Goal: Task Accomplishment & Management: Manage account settings

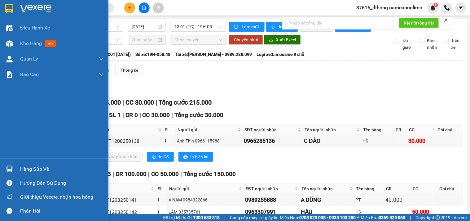
click at [5, 12] on div at bounding box center [9, 8] width 11 height 11
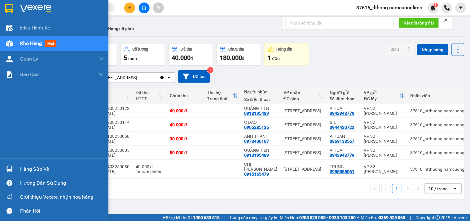
click at [32, 166] on div "Hàng sắp về" at bounding box center [62, 168] width 84 height 9
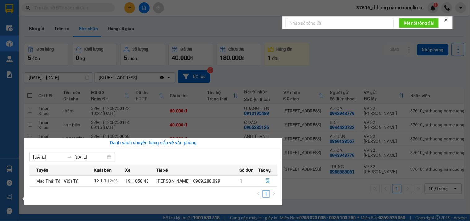
click at [263, 180] on button "button" at bounding box center [267, 181] width 19 height 10
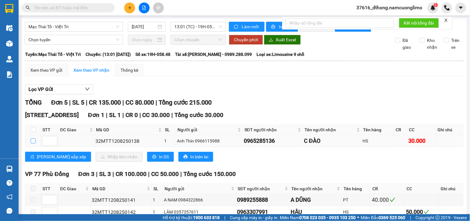
click at [33, 143] on input "checkbox" at bounding box center [33, 140] width 5 height 5
checkbox input "true"
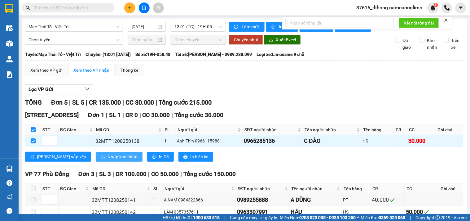
click at [108, 160] on span "Nhập kho nhận" at bounding box center [123, 156] width 30 height 7
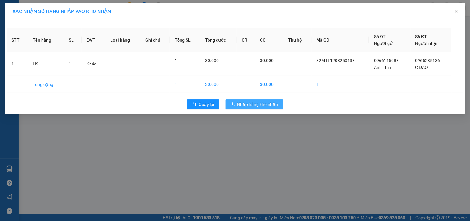
click at [270, 106] on span "Nhập hàng kho nhận" at bounding box center [257, 104] width 41 height 7
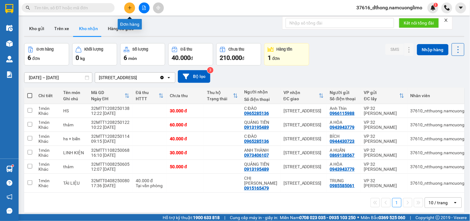
click at [131, 8] on icon "plus" at bounding box center [129, 7] width 3 height 0
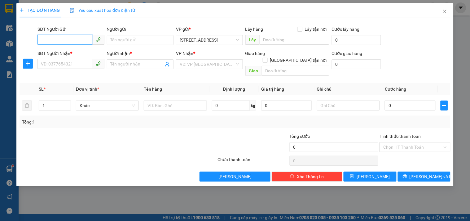
click at [52, 39] on input "SĐT Người Gửi" at bounding box center [64, 40] width 55 height 10
click at [72, 39] on input "SĐT Người Gửi" at bounding box center [64, 40] width 55 height 10
click at [74, 40] on input "0965285135" at bounding box center [64, 40] width 55 height 10
click at [71, 38] on input "0965285135" at bounding box center [64, 40] width 55 height 10
click at [76, 64] on div "0965285136 - C ĐÀO" at bounding box center [76, 62] width 70 height 7
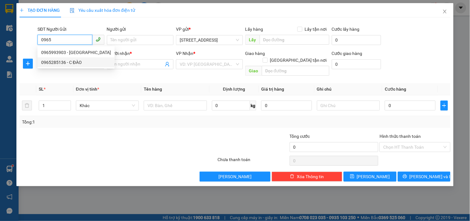
type input "0965285136"
type input "C ĐÀO"
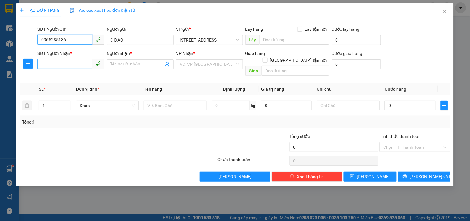
type input "0965285136"
click at [77, 60] on input "SĐT Người Nhận *" at bounding box center [64, 64] width 55 height 10
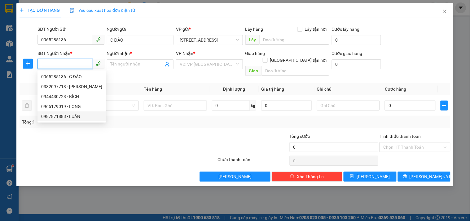
click at [79, 119] on div "0987871883 - LUÂN" at bounding box center [71, 116] width 61 height 7
type input "0987871883"
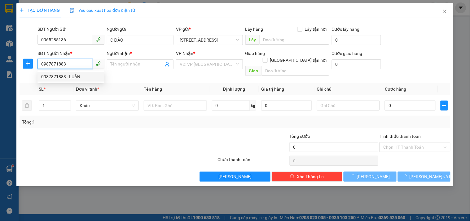
type input "LUÂN"
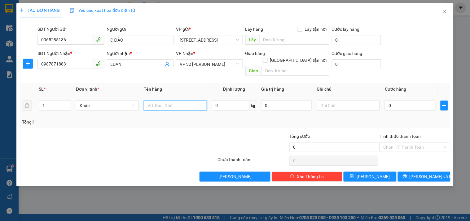
click at [157, 100] on input "text" at bounding box center [175, 105] width 63 height 10
type input "HỒ SƠ"
click at [416, 142] on input "Hình thức thanh toán" at bounding box center [412, 146] width 59 height 9
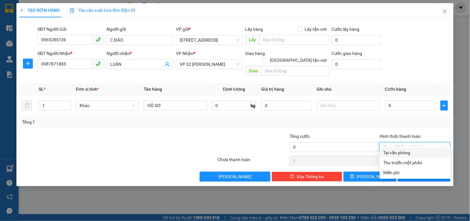
click at [417, 118] on div "Tổng: 1" at bounding box center [235, 121] width 426 height 7
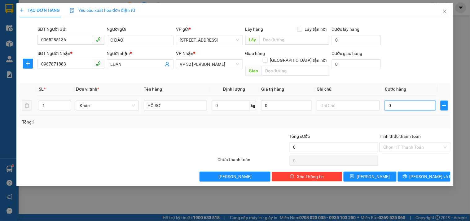
click at [398, 100] on input "0" at bounding box center [410, 105] width 51 height 10
type input "3"
type input "30"
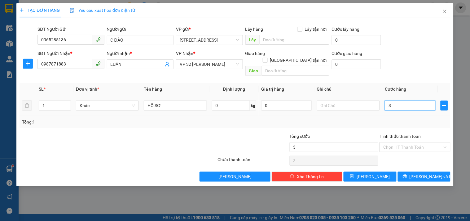
type input "30"
type input "30.000"
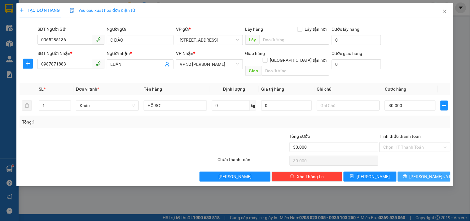
click at [435, 174] on button "[PERSON_NAME] và In" at bounding box center [424, 176] width 53 height 10
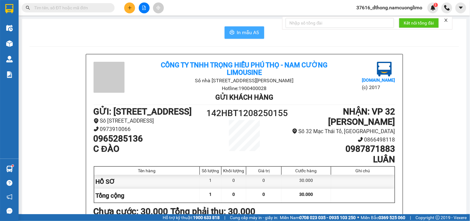
click at [237, 26] on button "In mẫu A5" at bounding box center [245, 32] width 40 height 12
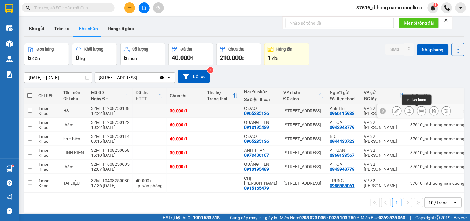
click at [420, 109] on icon at bounding box center [422, 110] width 4 height 4
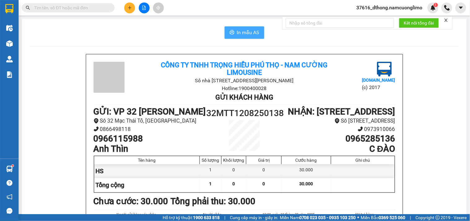
click at [246, 29] on span "In mẫu A5" at bounding box center [248, 33] width 22 height 8
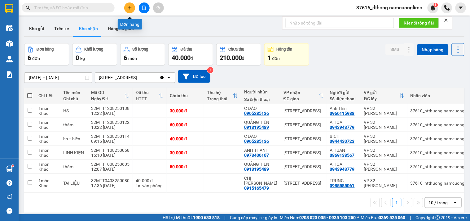
click at [132, 7] on button at bounding box center [129, 7] width 11 height 11
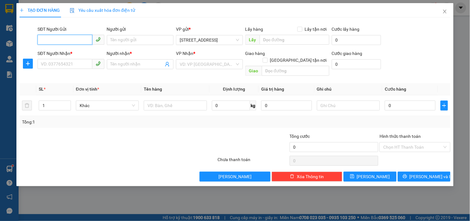
click at [63, 37] on input "SĐT Người Gửi" at bounding box center [64, 40] width 55 height 10
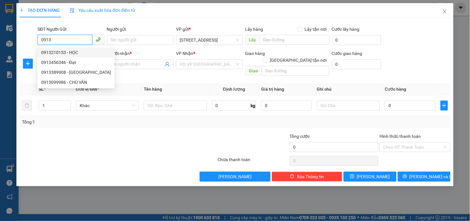
click at [58, 41] on input "0913" at bounding box center [64, 40] width 55 height 10
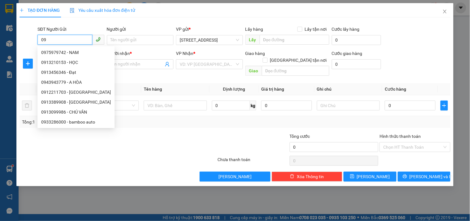
type input "0"
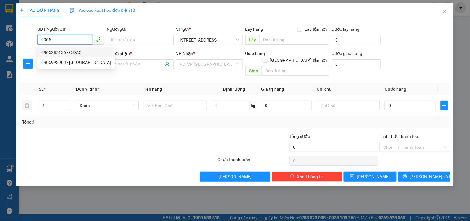
click at [80, 53] on div "0965285136 - C ĐÀO" at bounding box center [76, 52] width 70 height 7
type input "0965285136"
type input "C ĐÀO"
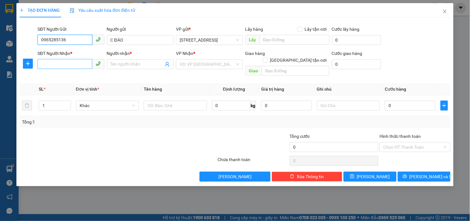
type input "0965285136"
click at [70, 60] on input "SĐT Người Nhận *" at bounding box center [64, 64] width 55 height 10
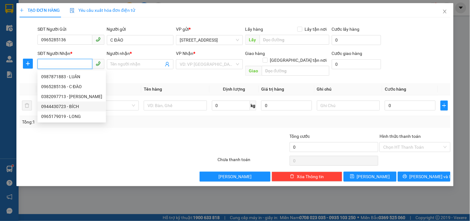
click at [72, 105] on div "0944430723 - BÍCH" at bounding box center [71, 106] width 61 height 7
type input "0944430723"
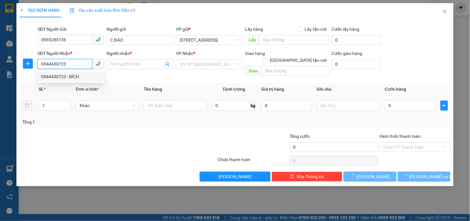
type input "BÍCH"
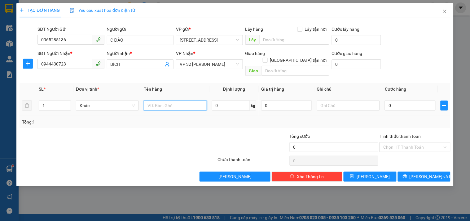
click at [157, 100] on input "text" at bounding box center [175, 105] width 63 height 10
type input "HS+ BIỂN"
click at [399, 100] on input "0" at bounding box center [410, 105] width 51 height 10
type input "4"
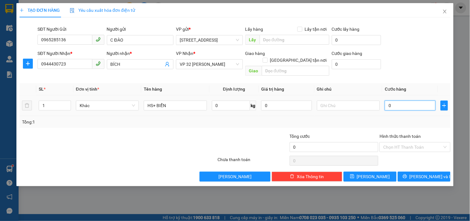
type input "4"
type input "40"
type input "40.000"
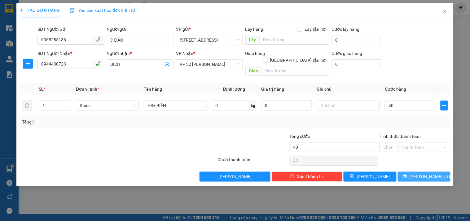
type input "40.000"
click at [435, 173] on span "[PERSON_NAME] và In" at bounding box center [431, 176] width 43 height 7
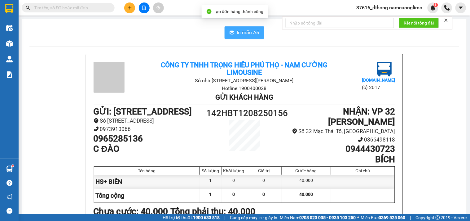
click at [250, 30] on span "In mẫu A5" at bounding box center [248, 33] width 22 height 8
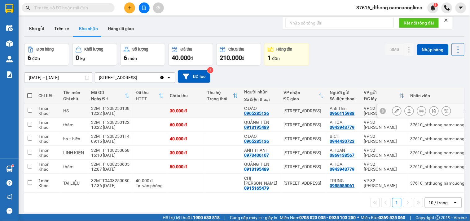
click at [28, 110] on input "checkbox" at bounding box center [30, 110] width 5 height 5
checkbox input "true"
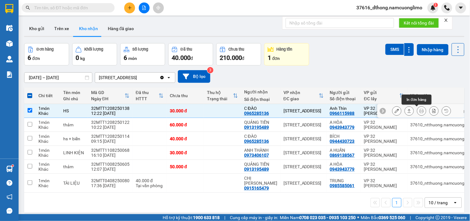
click at [417, 111] on button at bounding box center [421, 110] width 9 height 11
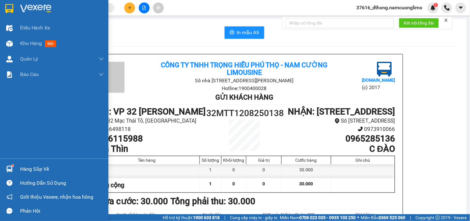
click at [12, 2] on div at bounding box center [54, 10] width 108 height 20
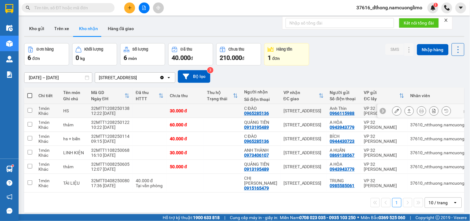
click at [29, 109] on input "checkbox" at bounding box center [30, 110] width 5 height 5
checkbox input "true"
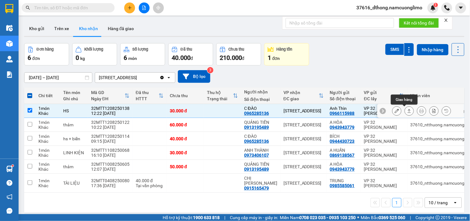
click at [395, 112] on icon at bounding box center [397, 110] width 4 height 4
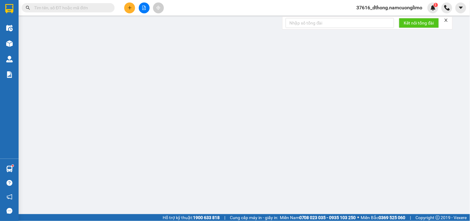
type input "0966115988"
type input "Anh Thìn"
type input "0965285136"
type input "C ĐÀO"
type input "30.000"
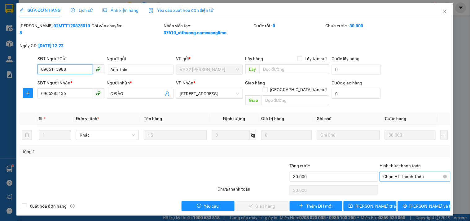
click at [387, 172] on span "Chọn HT Thanh Toán" at bounding box center [414, 176] width 63 height 9
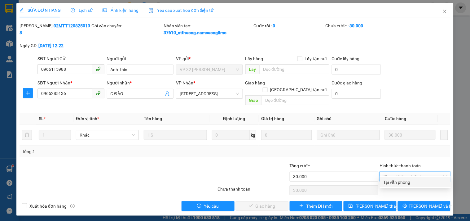
click at [392, 182] on div "Tại văn phòng" at bounding box center [416, 181] width 64 height 7
type input "0"
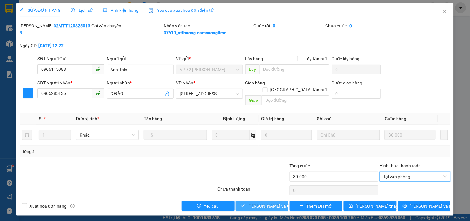
click at [274, 202] on span "[PERSON_NAME] và Giao hàng" at bounding box center [277, 205] width 59 height 7
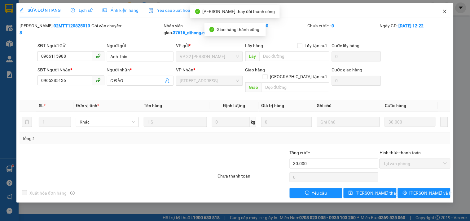
click at [446, 10] on icon "close" at bounding box center [444, 11] width 5 height 5
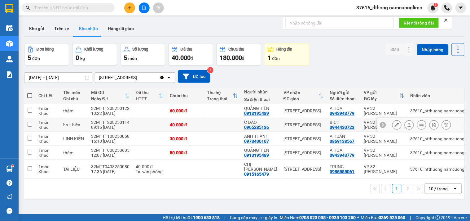
click at [30, 125] on input "checkbox" at bounding box center [30, 124] width 5 height 5
checkbox input "true"
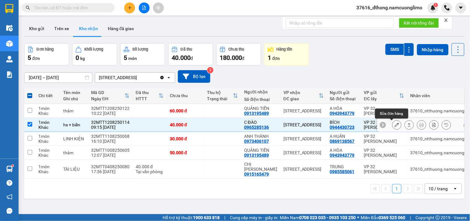
click at [395, 124] on icon at bounding box center [397, 124] width 4 height 4
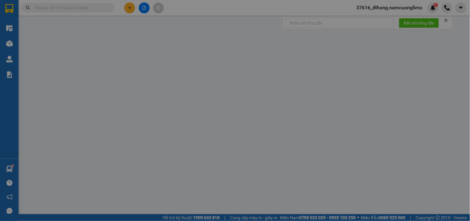
type input "0944430723"
type input "BÍCH"
type input "0965285136"
type input "C ĐÀO"
type input "40.000"
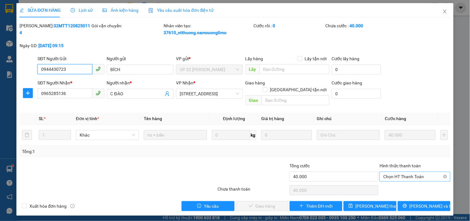
click at [418, 172] on span "Chọn HT Thanh Toán" at bounding box center [414, 176] width 63 height 9
click at [392, 184] on div "Tại văn phòng" at bounding box center [416, 181] width 64 height 7
type input "0"
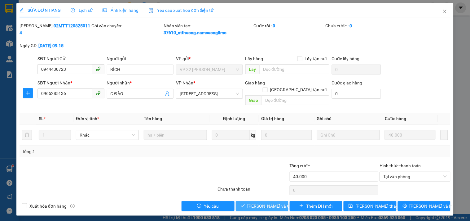
click at [257, 202] on span "[PERSON_NAME] và Giao hàng" at bounding box center [277, 205] width 59 height 7
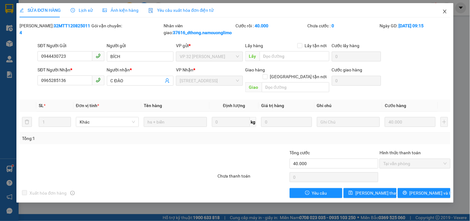
click at [445, 11] on icon "close" at bounding box center [444, 12] width 3 height 4
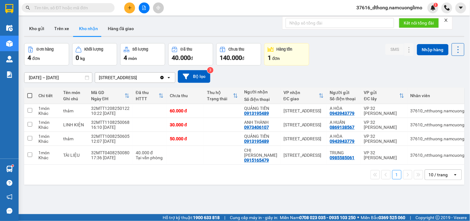
click at [345, 60] on div "Đơn hàng 4 đơn Khối lượng 0 kg Số lượng 4 món Đã thu 40.000 đ Chưa thu 140.000 …" at bounding box center [244, 54] width 440 height 22
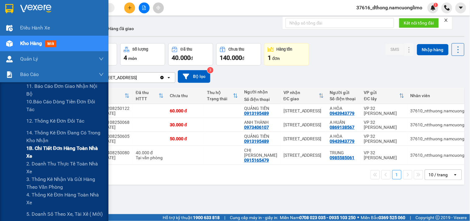
click at [43, 149] on span "1B. Chi tiết đơn hàng toàn nhà xe" at bounding box center [64, 151] width 77 height 15
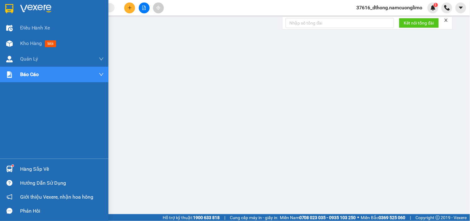
click at [9, 6] on img at bounding box center [9, 8] width 8 height 9
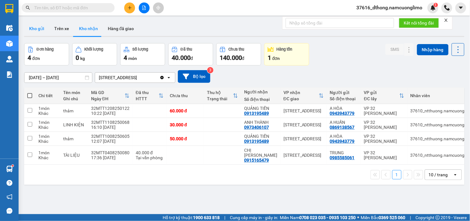
click at [40, 29] on button "Kho gửi" at bounding box center [36, 28] width 25 height 15
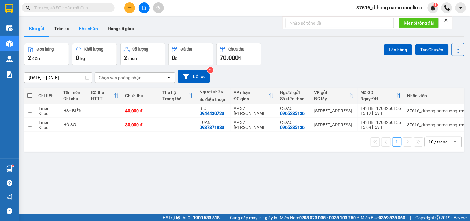
click at [91, 28] on button "Kho nhận" at bounding box center [88, 28] width 29 height 15
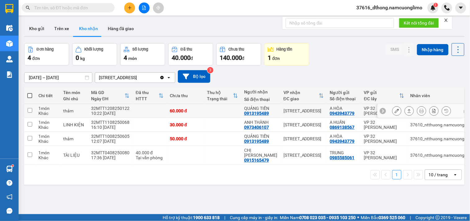
click at [30, 110] on input "checkbox" at bounding box center [30, 110] width 5 height 5
checkbox input "true"
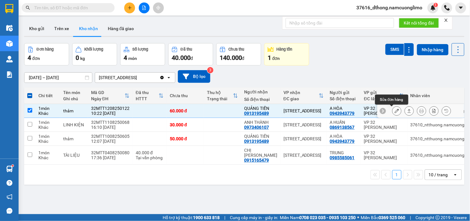
click at [395, 110] on icon at bounding box center [397, 110] width 4 height 4
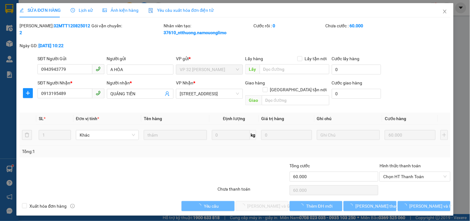
type input "0943943779"
type input "A HÒA"
type input "0913195489"
type input "QUẢNG TIẾN"
type input "60.000"
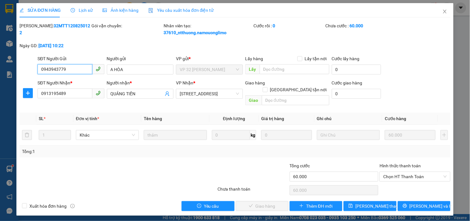
drag, startPoint x: 424, startPoint y: 171, endPoint x: 428, endPoint y: 175, distance: 5.5
click at [426, 172] on span "Chọn HT Thanh Toán" at bounding box center [414, 176] width 63 height 9
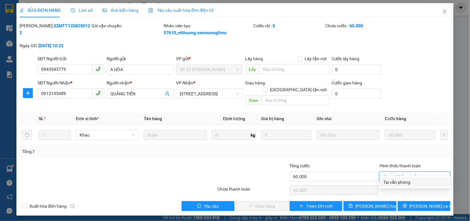
click at [394, 182] on div "Tại văn phòng" at bounding box center [416, 181] width 64 height 7
type input "0"
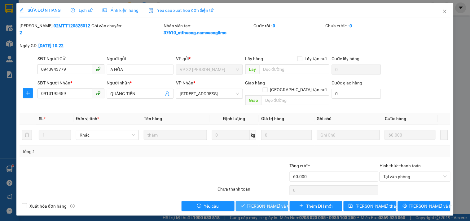
click at [278, 202] on span "[PERSON_NAME] và Giao hàng" at bounding box center [277, 205] width 59 height 7
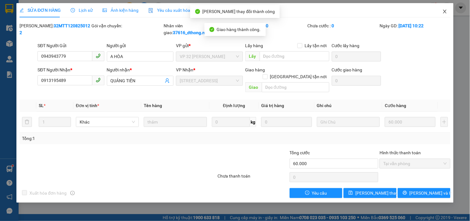
click at [444, 11] on icon "close" at bounding box center [444, 11] width 5 height 5
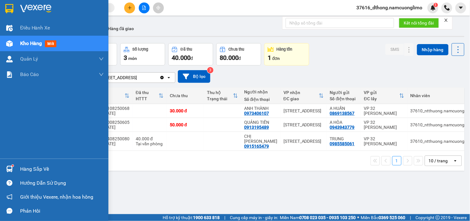
click at [36, 166] on div "Hàng sắp về" at bounding box center [62, 168] width 84 height 9
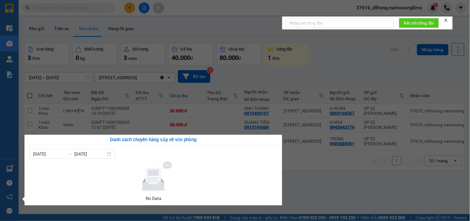
click at [355, 56] on section "Kết quả tìm kiếm ( 0 ) Bộ lọc No Data 37616_dthong.namcuonglimo 1 Điều hành xe …" at bounding box center [235, 110] width 470 height 221
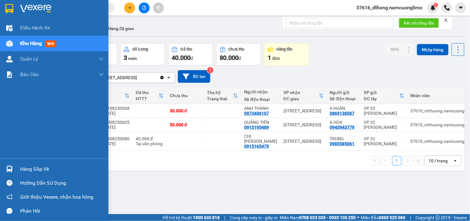
click at [31, 167] on div "Hàng sắp về" at bounding box center [62, 168] width 84 height 9
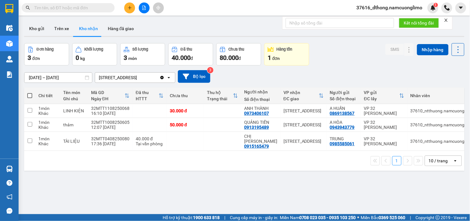
click at [335, 64] on section "Kết quả tìm kiếm ( 0 ) Bộ lọc No Data 37616_dthong.namcuonglimo 1 Điều hành xe …" at bounding box center [235, 110] width 470 height 221
click at [346, 58] on div "Đơn hàng 3 đơn Khối lượng 0 kg Số lượng 3 món Đã thu 40.000 đ Chưa thu 80.000 đ…" at bounding box center [244, 54] width 440 height 22
click at [317, 59] on div "Đơn hàng 3 đơn Khối lượng 0 kg Số lượng 3 món Đã thu 40.000 đ Chưa thu 80.000 đ…" at bounding box center [244, 54] width 440 height 22
click at [85, 27] on button "Kho nhận" at bounding box center [88, 28] width 29 height 15
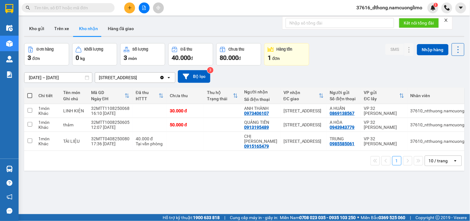
click at [350, 61] on div "Đơn hàng 3 đơn Khối lượng 0 kg Số lượng 3 món Đã thu 40.000 đ Chưa thu 80.000 đ…" at bounding box center [244, 54] width 440 height 22
click at [327, 52] on div "Đơn hàng 3 đơn Khối lượng 0 kg Số lượng 3 món Đã thu 40.000 đ Chưa thu 80.000 đ…" at bounding box center [244, 54] width 440 height 22
click at [91, 29] on button "Kho nhận" at bounding box center [88, 28] width 29 height 15
click at [31, 29] on button "Kho gửi" at bounding box center [36, 28] width 25 height 15
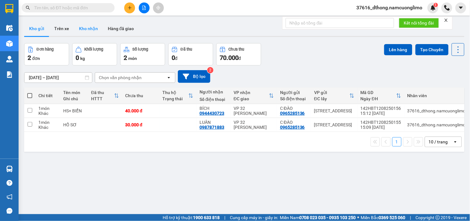
click at [88, 27] on button "Kho nhận" at bounding box center [88, 28] width 29 height 15
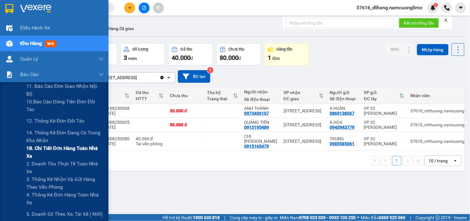
click at [47, 148] on span "1B. Chi tiết đơn hàng toàn nhà xe" at bounding box center [64, 151] width 77 height 15
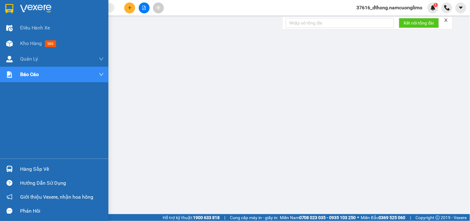
click at [10, 10] on img at bounding box center [9, 8] width 8 height 9
click at [10, 9] on img at bounding box center [9, 8] width 8 height 9
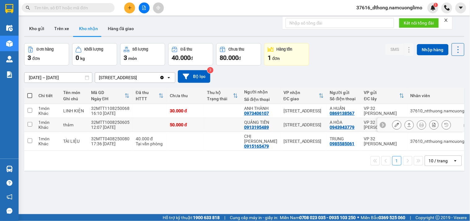
click at [29, 123] on input "checkbox" at bounding box center [30, 124] width 5 height 5
checkbox input "true"
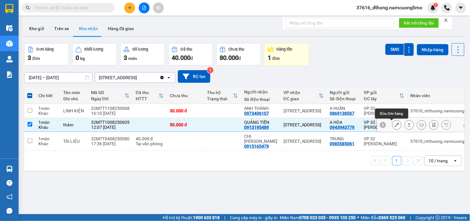
click at [395, 124] on icon at bounding box center [397, 124] width 4 height 4
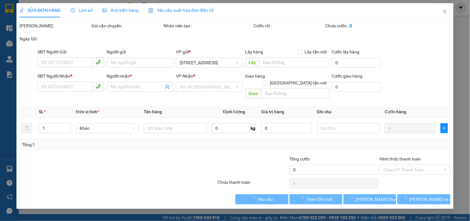
type input "0943943779"
type input "A HÒA"
type input "0913195489"
type input "QUẢNG TIẾN"
type input "50.000"
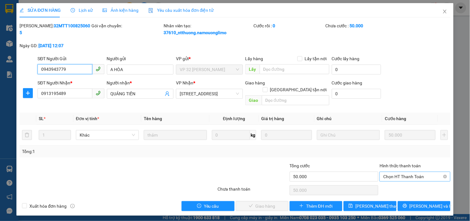
click at [409, 172] on span "Chọn HT Thanh Toán" at bounding box center [414, 176] width 63 height 9
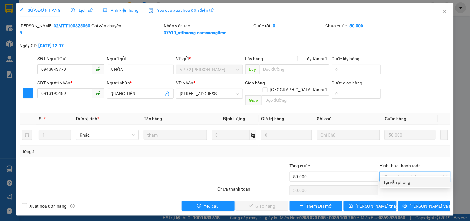
click at [405, 182] on div "Tại văn phòng" at bounding box center [416, 181] width 64 height 7
type input "0"
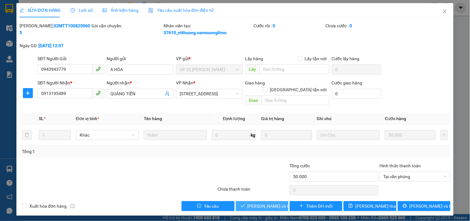
drag, startPoint x: 271, startPoint y: 200, endPoint x: 325, endPoint y: 179, distance: 57.8
click at [272, 202] on span "[PERSON_NAME] và Giao hàng" at bounding box center [277, 205] width 59 height 7
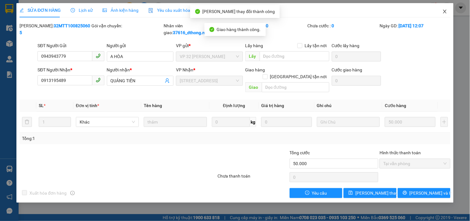
click at [446, 10] on icon "close" at bounding box center [444, 11] width 5 height 5
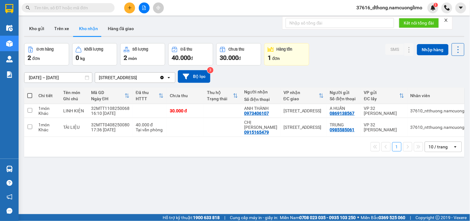
click at [341, 58] on div "Đơn hàng 2 đơn Khối lượng 0 kg Số lượng 2 món Đã thu 40.000 đ Chưa thu 30.000 đ…" at bounding box center [244, 54] width 440 height 22
click at [363, 54] on div "Đơn hàng 2 đơn Khối lượng 0 kg Số lượng 2 món Đã thu 40.000 đ Chưa thu 30.000 đ…" at bounding box center [244, 54] width 440 height 22
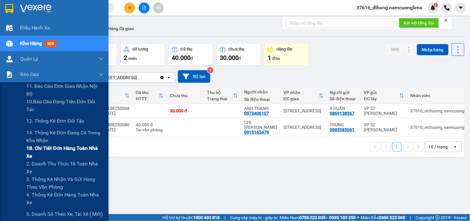
click at [58, 147] on span "1B. Chi tiết đơn hàng toàn nhà xe" at bounding box center [64, 151] width 77 height 15
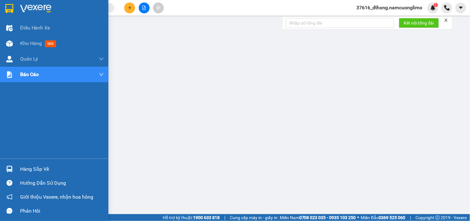
drag, startPoint x: 29, startPoint y: 169, endPoint x: 55, endPoint y: 178, distance: 27.5
click at [30, 169] on div "Hàng sắp về" at bounding box center [62, 168] width 84 height 9
click at [26, 169] on div "Hàng sắp về" at bounding box center [62, 168] width 84 height 9
click at [4, 10] on div at bounding box center [9, 8] width 11 height 11
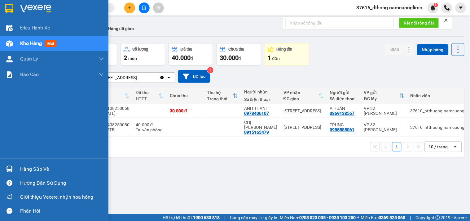
click at [32, 167] on div "Hàng sắp về" at bounding box center [62, 168] width 84 height 9
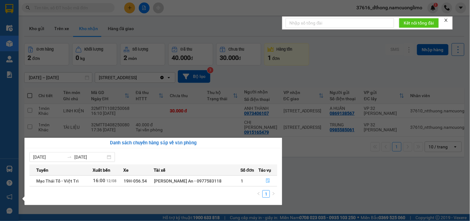
click at [266, 181] on icon "file-done" at bounding box center [268, 180] width 4 height 4
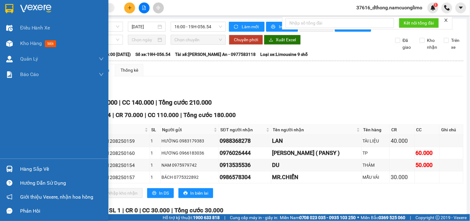
click at [42, 169] on div "Hàng sắp về" at bounding box center [62, 168] width 84 height 9
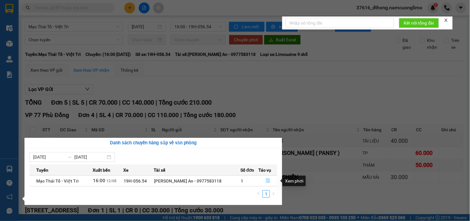
click at [266, 180] on icon "file-done" at bounding box center [268, 180] width 4 height 4
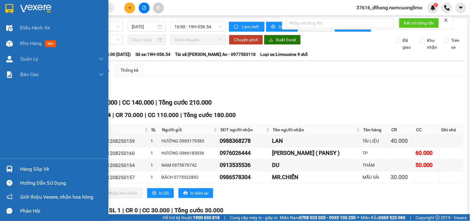
click at [11, 6] on img at bounding box center [9, 8] width 8 height 9
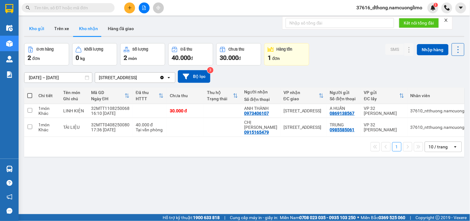
click at [39, 23] on button "Kho gửi" at bounding box center [36, 28] width 25 height 15
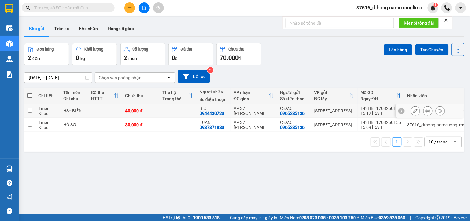
click at [29, 109] on input "checkbox" at bounding box center [30, 110] width 5 height 5
checkbox input "true"
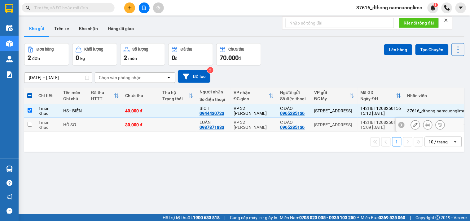
click at [31, 123] on input "checkbox" at bounding box center [30, 124] width 5 height 5
checkbox input "true"
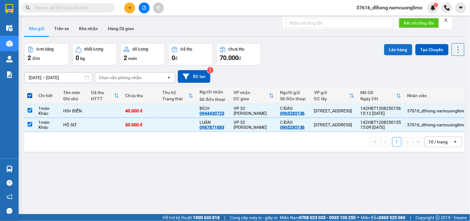
click at [391, 48] on button "Lên hàng" at bounding box center [398, 49] width 28 height 11
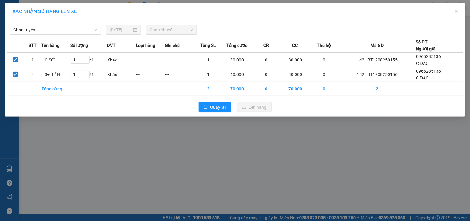
click at [53, 22] on div "Chọn tuyến [DATE] Chọn chuyến" at bounding box center [235, 28] width 457 height 13
click at [53, 30] on span "Chọn tuyến" at bounding box center [55, 29] width 84 height 9
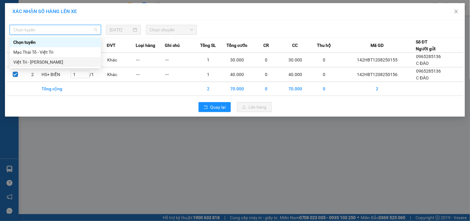
click at [40, 63] on div "Việt Trì - [PERSON_NAME]" at bounding box center [55, 62] width 84 height 7
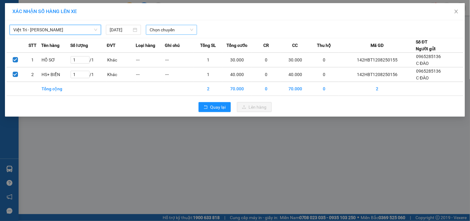
click at [160, 26] on span "Chọn chuyến" at bounding box center [172, 29] width 44 height 9
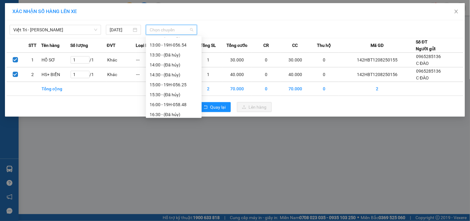
scroll to position [187, 0]
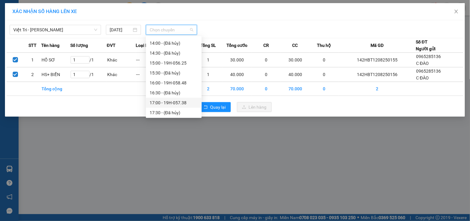
click at [182, 102] on div "17:00 - 19H-057.38" at bounding box center [174, 102] width 48 height 7
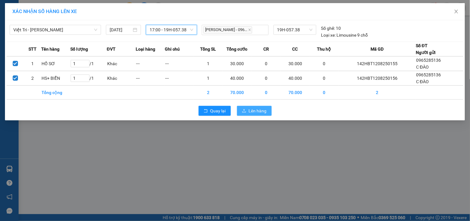
click at [256, 110] on span "Lên hàng" at bounding box center [258, 110] width 18 height 7
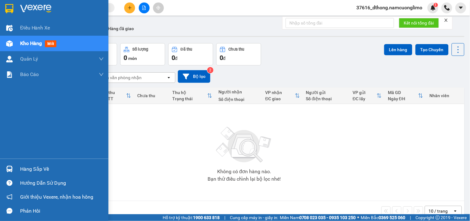
click at [8, 8] on img at bounding box center [9, 8] width 8 height 9
drag, startPoint x: 11, startPoint y: 166, endPoint x: 22, endPoint y: 168, distance: 11.4
click at [12, 166] on img at bounding box center [9, 168] width 7 height 7
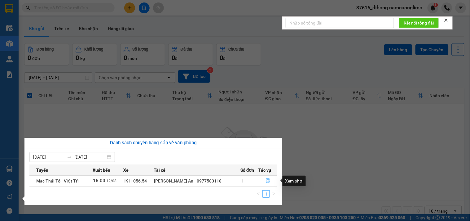
click at [270, 179] on button "button" at bounding box center [268, 181] width 18 height 10
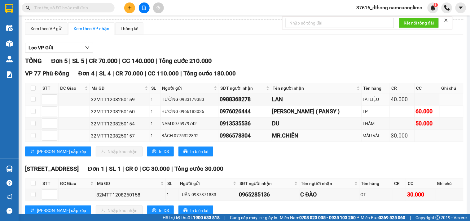
scroll to position [66, 0]
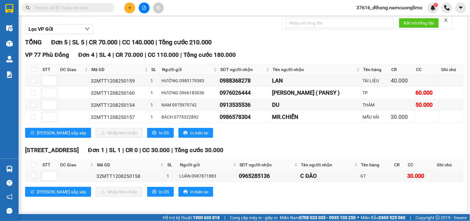
click at [321, 45] on div "TỔNG Đơn 5 | SL 5 | CR 70.000 | CC 140.000 | Tổng cước 210.000" at bounding box center [244, 42] width 438 height 10
click at [335, 140] on div "VP 77 Phù Đổng Đơn 4 | SL 4 | CR 70.000 | CC 110.000 | Tổng cước 180.000 STT ĐC…" at bounding box center [244, 96] width 438 height 92
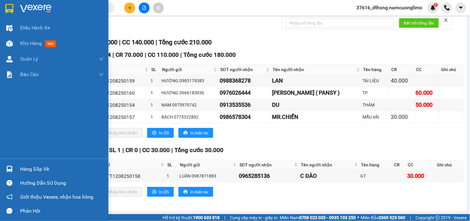
click at [29, 169] on div "Hàng sắp về" at bounding box center [62, 168] width 84 height 9
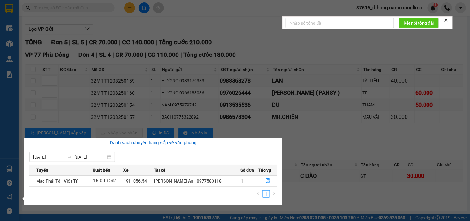
click at [349, 128] on section "Kết quả tìm kiếm ( 0 ) Bộ lọc No Data 37616_dthong.namcuonglimo 1 Điều hành xe …" at bounding box center [235, 110] width 470 height 221
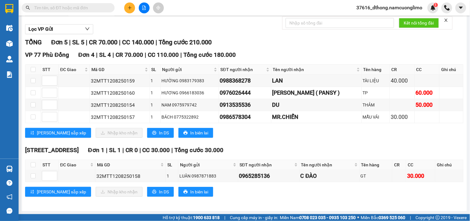
click at [301, 146] on div "142 Hai Bà Trưng Đơn 1 | SL 1 | CR 0 | CC 30.000 | Tổng cước 30.000" at bounding box center [244, 149] width 438 height 9
click at [323, 42] on div "TỔNG Đơn 5 | SL 5 | CR 70.000 | CC 140.000 | Tổng cước 210.000" at bounding box center [244, 42] width 438 height 10
click at [333, 140] on div "VP 77 Phù Đổng Đơn 4 | SL 4 | CR 70.000 | CC 110.000 | Tổng cước 180.000 STT ĐC…" at bounding box center [244, 96] width 438 height 92
click at [333, 41] on div "TỔNG Đơn 5 | SL 5 | CR 70.000 | CC 140.000 | Tổng cước 210.000" at bounding box center [244, 42] width 438 height 10
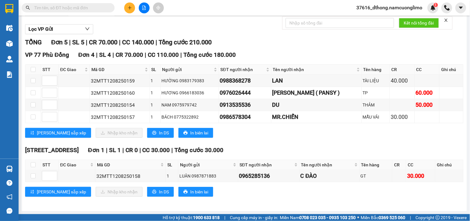
click at [283, 43] on div "TỔNG Đơn 5 | SL 5 | CR 70.000 | CC 140.000 | Tổng cước 210.000" at bounding box center [244, 42] width 438 height 10
click at [298, 137] on div "[PERSON_NAME] sắp xếp Nhập kho nhận In DS In biên lai" at bounding box center [244, 133] width 438 height 10
click at [32, 176] on input "checkbox" at bounding box center [33, 175] width 5 height 5
checkbox input "true"
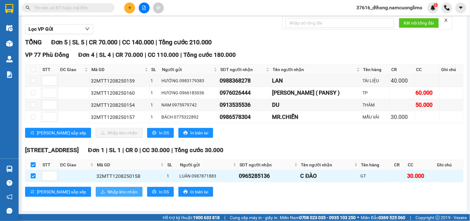
click at [108, 190] on span "Nhập kho nhận" at bounding box center [123, 191] width 30 height 7
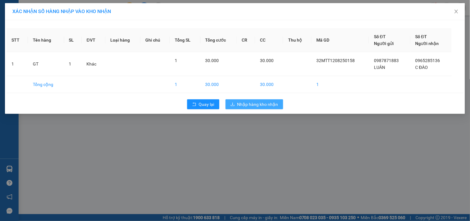
click at [250, 104] on span "Nhập hàng kho nhận" at bounding box center [257, 104] width 41 height 7
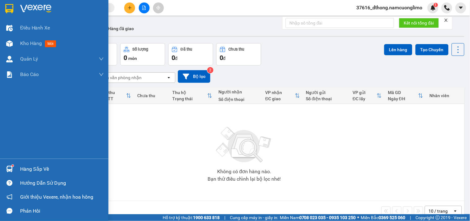
drag, startPoint x: 30, startPoint y: 166, endPoint x: 100, endPoint y: 161, distance: 70.5
click at [30, 166] on div "Hàng sắp về" at bounding box center [62, 168] width 84 height 9
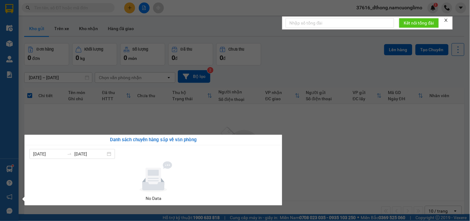
click at [326, 51] on section "Kết quả tìm kiếm ( 0 ) Bộ lọc No Data 37616_dthong.namcuonglimo 1 Điều hành xe …" at bounding box center [235, 110] width 470 height 221
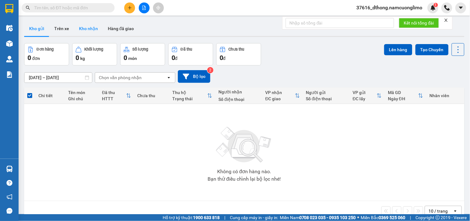
click at [85, 30] on button "Kho nhận" at bounding box center [88, 28] width 29 height 15
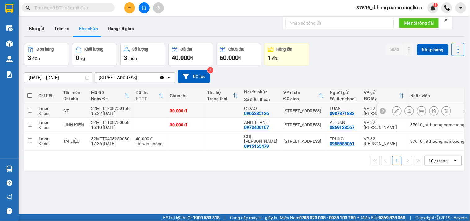
click at [30, 109] on input "checkbox" at bounding box center [30, 110] width 5 height 5
checkbox input "true"
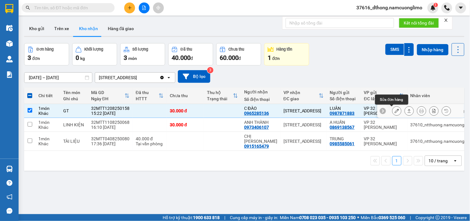
click at [395, 111] on icon at bounding box center [397, 110] width 4 height 4
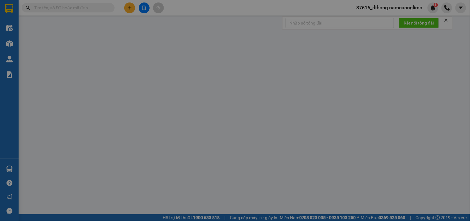
type input "0987871883"
type input "LUÂN"
type input "0965285136"
type input "C ĐÀO"
type input "30.000"
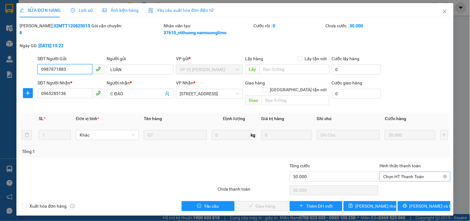
click at [396, 172] on span "Chọn HT Thanh Toán" at bounding box center [414, 176] width 63 height 9
click at [398, 181] on div "Tại văn phòng" at bounding box center [416, 181] width 64 height 7
type input "0"
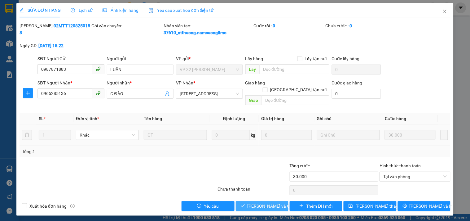
click at [275, 202] on span "[PERSON_NAME] và Giao hàng" at bounding box center [277, 205] width 59 height 7
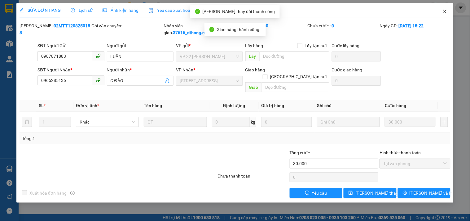
click at [444, 11] on icon "close" at bounding box center [444, 12] width 3 height 4
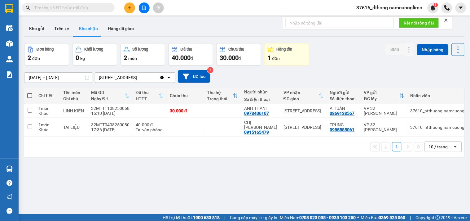
click at [361, 58] on div "Đơn hàng 2 đơn Khối lượng 0 kg Số lượng 2 món Đã thu 40.000 đ Chưa thu 30.000 đ…" at bounding box center [244, 54] width 440 height 22
click at [354, 49] on div "Đơn hàng 2 đơn Khối lượng 0 kg Số lượng 2 món Đã thu 40.000 đ Chưa thu 30.000 đ…" at bounding box center [244, 54] width 440 height 22
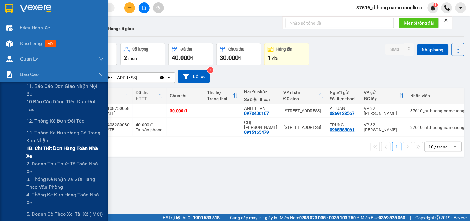
click at [43, 149] on span "1B. Chi tiết đơn hàng toàn nhà xe" at bounding box center [64, 151] width 77 height 15
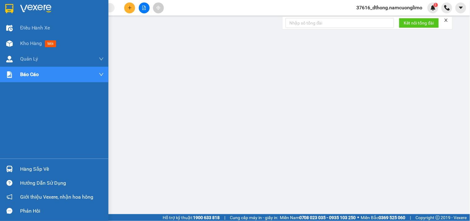
drag, startPoint x: 38, startPoint y: 172, endPoint x: 57, endPoint y: 172, distance: 18.9
click at [39, 172] on div "Hàng sắp về" at bounding box center [62, 168] width 84 height 9
click at [24, 169] on div "Hàng sắp về" at bounding box center [62, 168] width 84 height 9
click at [10, 9] on img at bounding box center [9, 8] width 8 height 9
